Goal: Find specific page/section: Find specific page/section

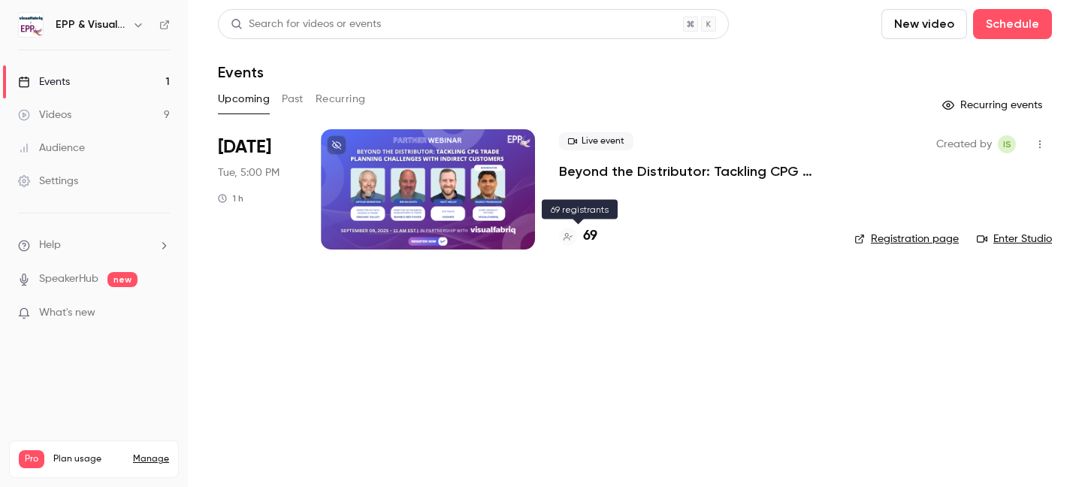
click at [587, 235] on h4 "69" at bounding box center [590, 236] width 14 height 20
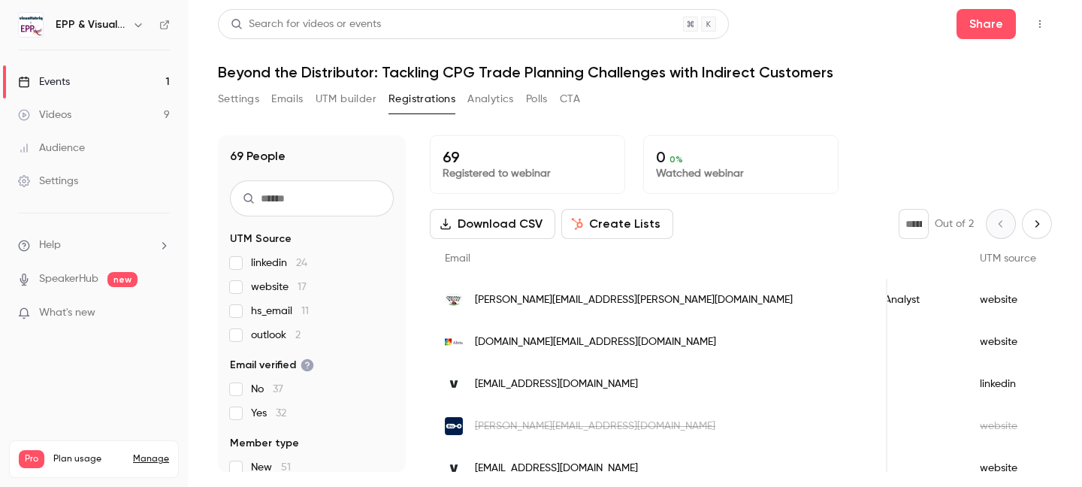
scroll to position [0, 933]
